Goal: Communication & Community: Answer question/provide support

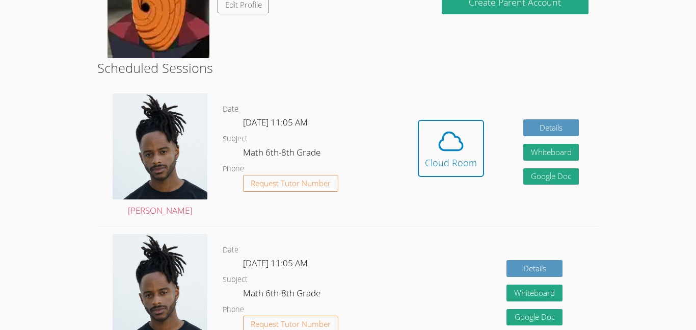
scroll to position [211, 0]
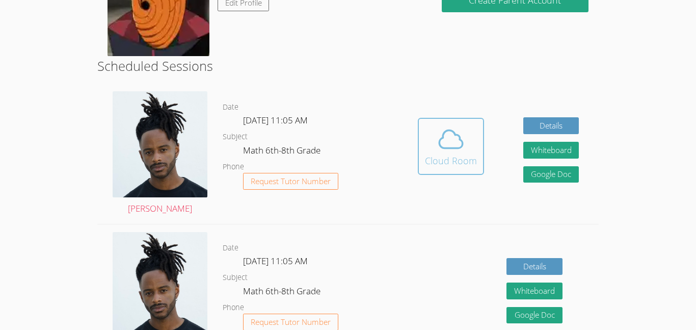
click at [454, 151] on icon at bounding box center [451, 139] width 29 height 29
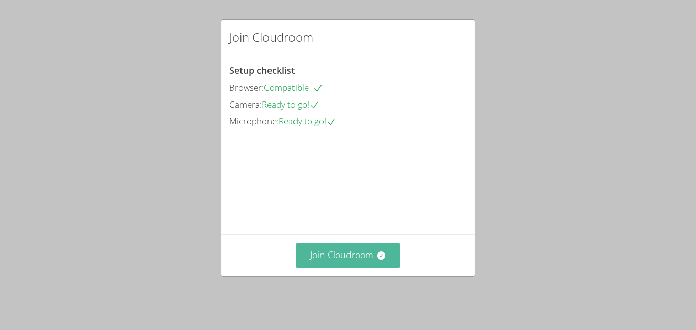
click at [349, 267] on button "Join Cloudroom" at bounding box center [348, 255] width 104 height 25
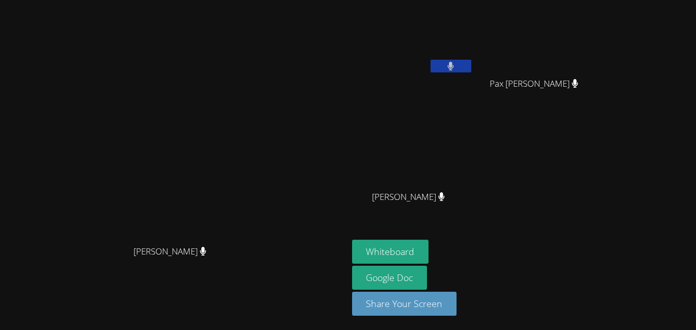
click at [454, 66] on icon at bounding box center [450, 66] width 7 height 9
click at [456, 66] on icon at bounding box center [450, 66] width 11 height 9
click at [454, 67] on icon at bounding box center [450, 66] width 7 height 9
click at [431, 60] on button at bounding box center [451, 66] width 41 height 13
click at [471, 63] on button at bounding box center [451, 66] width 41 height 13
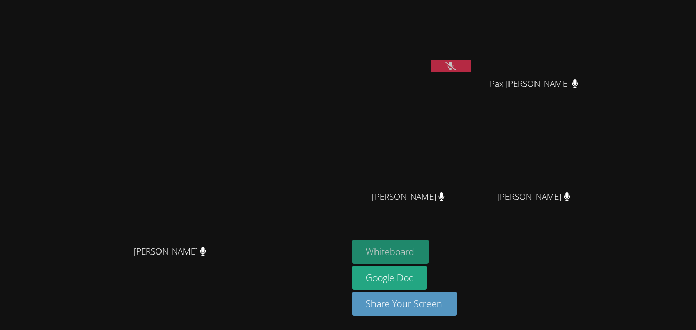
click at [429, 254] on button "Whiteboard" at bounding box center [390, 251] width 77 height 24
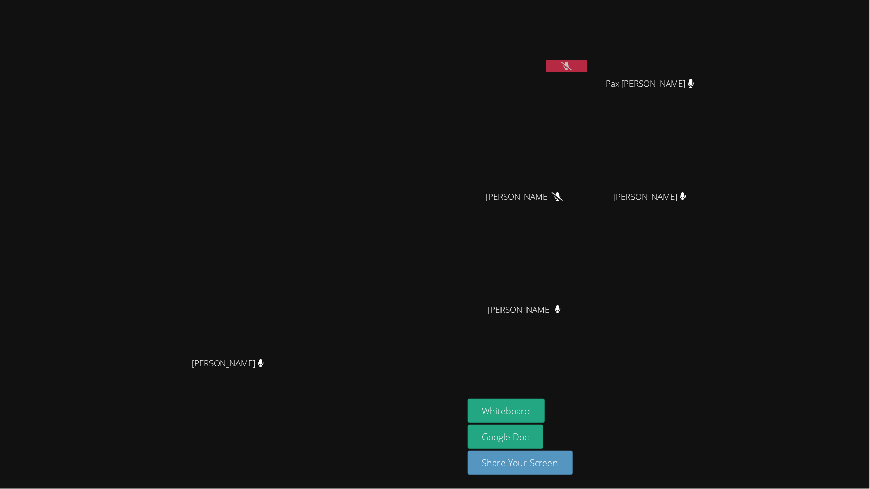
click at [572, 68] on icon at bounding box center [566, 66] width 11 height 9
click at [587, 69] on button at bounding box center [566, 66] width 41 height 13
click at [587, 68] on button at bounding box center [566, 66] width 41 height 13
click at [460, 234] on div "[PERSON_NAME]" at bounding box center [231, 224] width 455 height 256
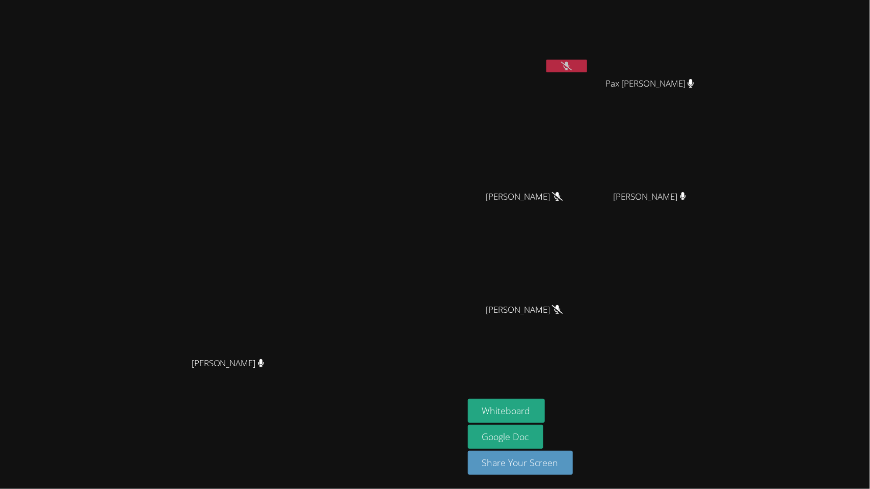
click at [460, 234] on div "[PERSON_NAME]" at bounding box center [231, 224] width 455 height 256
click at [560, 141] on aside "[PERSON_NAME] Pax [PERSON_NAME] Pax [PERSON_NAME] [PERSON_NAME] [PERSON_NAME] […" at bounding box center [591, 244] width 255 height 489
click at [587, 61] on button at bounding box center [566, 66] width 41 height 13
click at [570, 66] on icon at bounding box center [566, 66] width 6 height 9
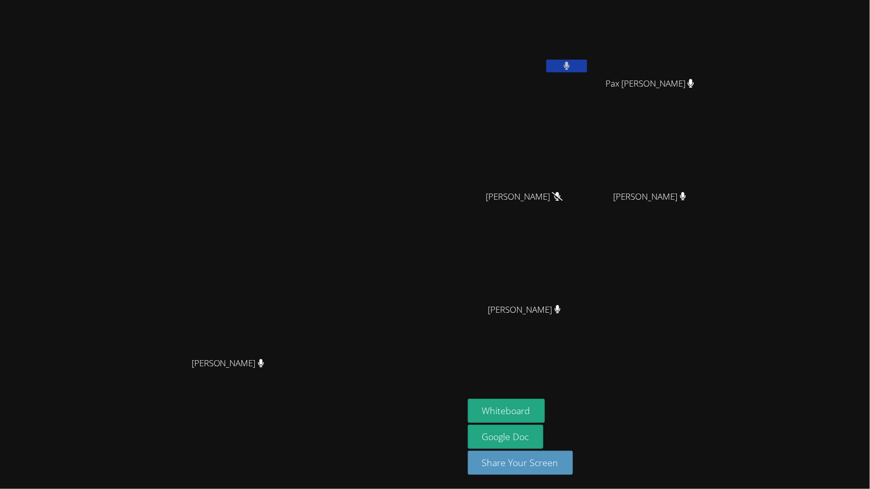
click at [570, 62] on icon at bounding box center [566, 66] width 6 height 9
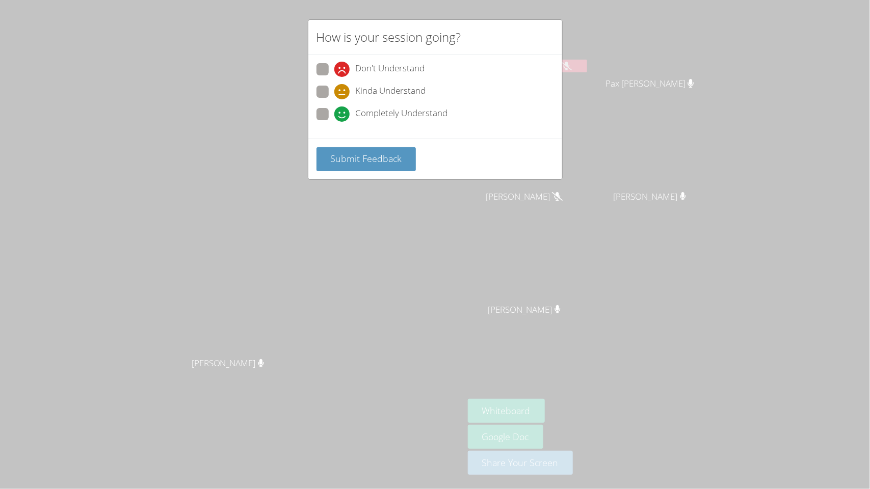
click at [335, 111] on icon at bounding box center [341, 113] width 15 height 15
click at [335, 111] on input "Completely Understand" at bounding box center [338, 112] width 9 height 9
radio input "true"
click at [341, 156] on span "Submit Feedback" at bounding box center [365, 158] width 71 height 12
click at [276, 135] on div "How is your session going? Don't Understand Kinda Understand Completely Underst…" at bounding box center [435, 244] width 870 height 489
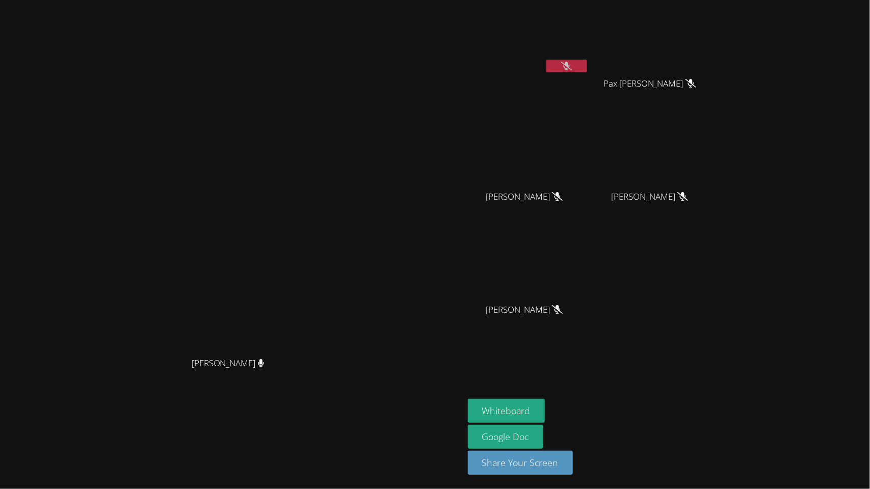
click at [308, 246] on video at bounding box center [231, 224] width 153 height 256
